Goal: Find specific page/section: Find specific page/section

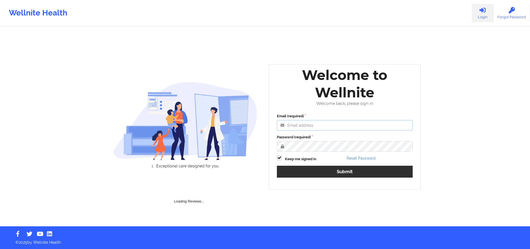
type input "[PERSON_NAME][EMAIL_ADDRESS][DOMAIN_NAME]"
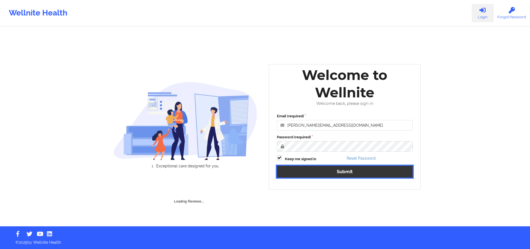
click at [320, 171] on button "Submit" at bounding box center [345, 171] width 136 height 12
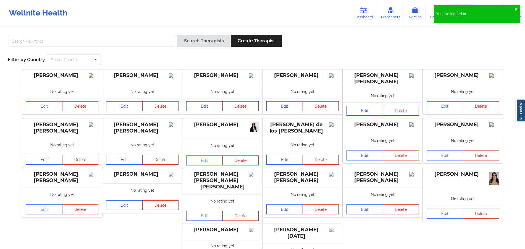
drag, startPoint x: 369, startPoint y: 16, endPoint x: 223, endPoint y: 10, distance: 146.0
click at [369, 16] on link "Dashboard" at bounding box center [364, 13] width 27 height 18
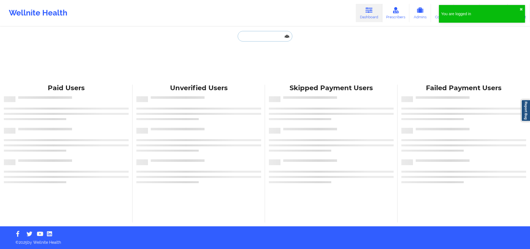
click at [265, 35] on input "text" at bounding box center [265, 36] width 55 height 10
paste input "[PERSON_NAME]"
type input "[PERSON_NAME]"
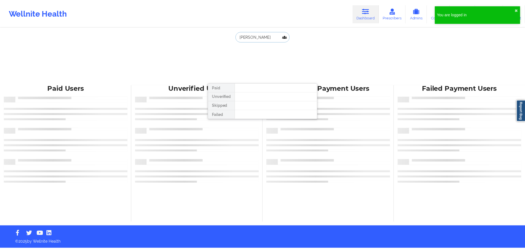
scroll to position [0, 5]
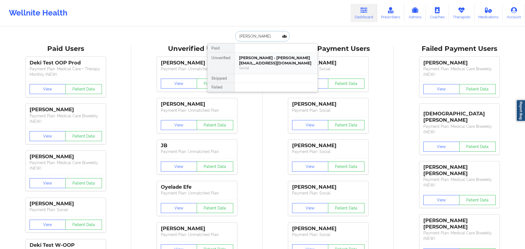
click at [253, 61] on div "[PERSON_NAME] - [PERSON_NAME][EMAIL_ADDRESS][DOMAIN_NAME]" at bounding box center [276, 60] width 74 height 10
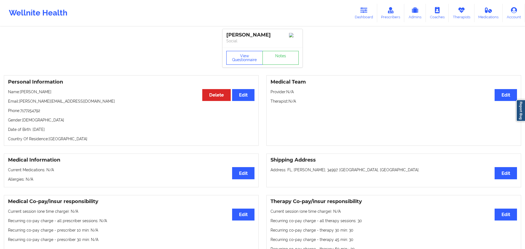
click at [253, 61] on button "View Questionnaire" at bounding box center [244, 58] width 36 height 14
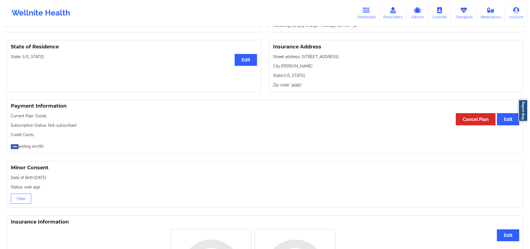
scroll to position [224, 0]
